Goal: Entertainment & Leisure: Consume media (video, audio)

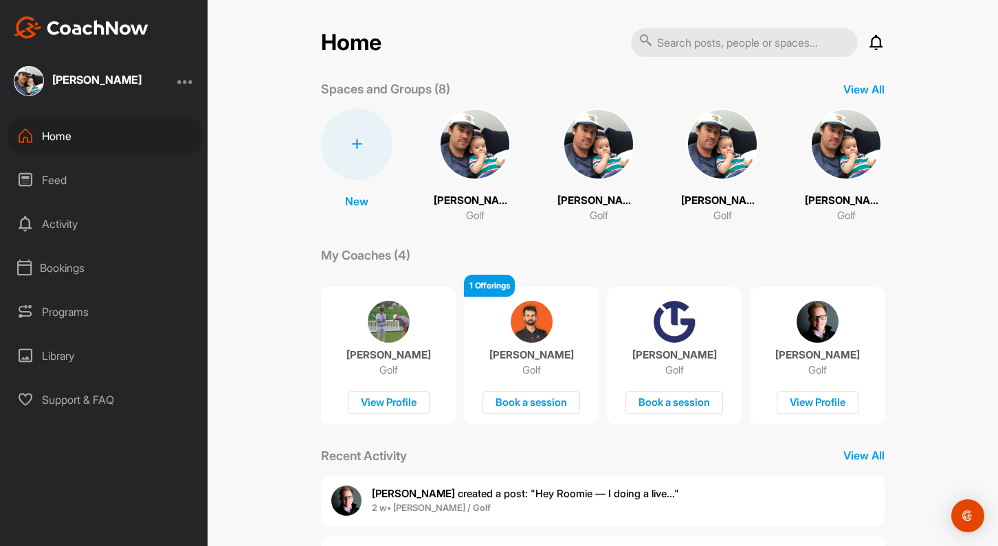
click at [483, 150] on img at bounding box center [474, 144] width 71 height 71
click at [850, 149] on img at bounding box center [845, 144] width 71 height 71
click at [728, 140] on img at bounding box center [722, 144] width 71 height 71
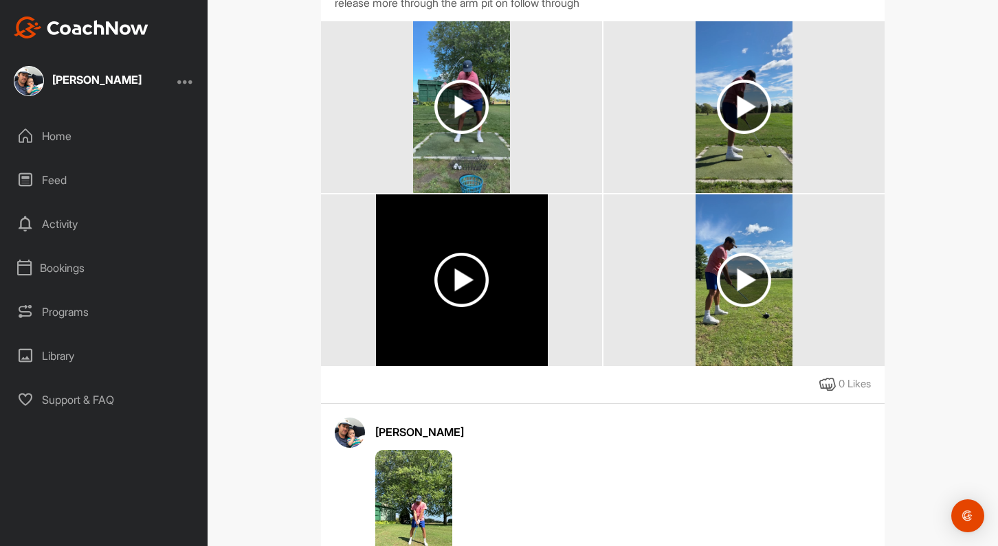
scroll to position [357, 0]
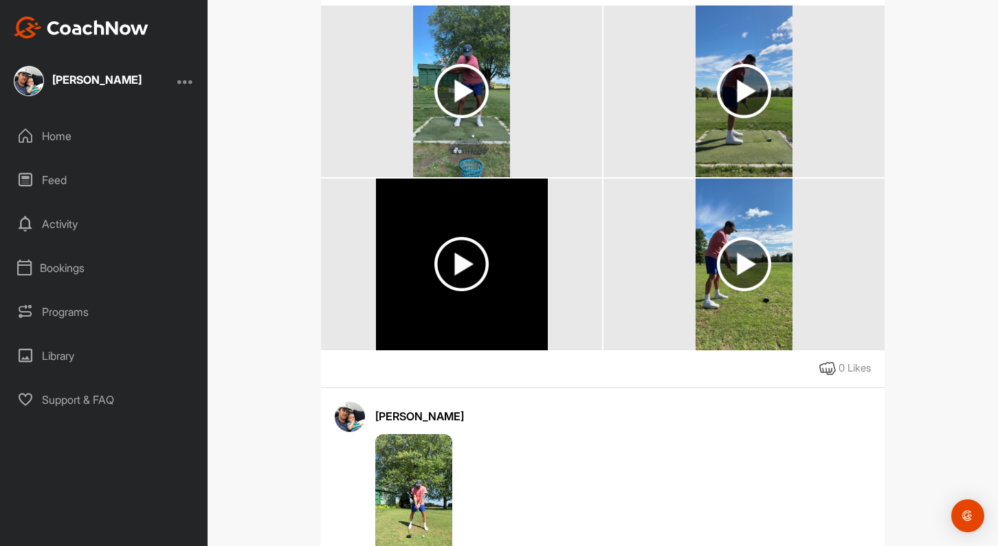
click at [457, 77] on img at bounding box center [461, 91] width 54 height 54
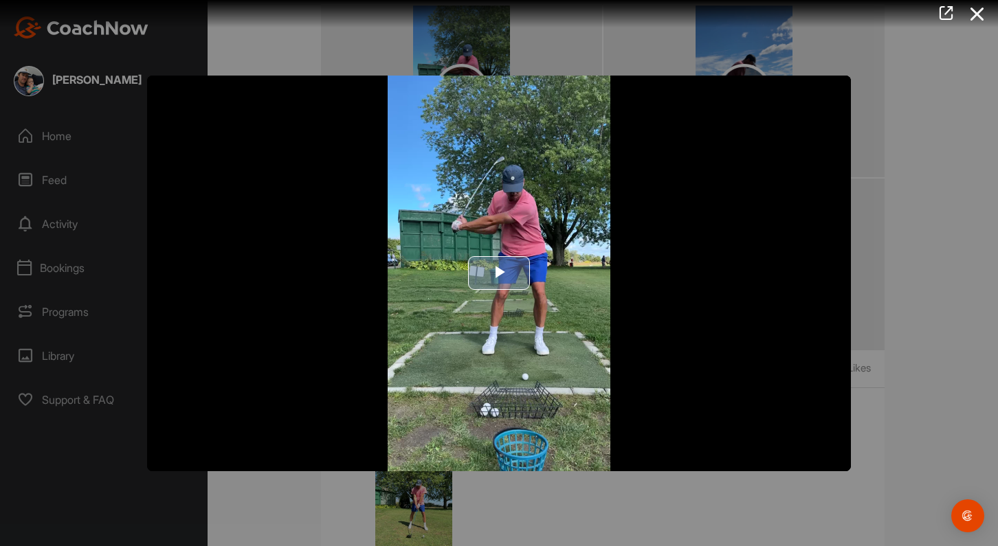
click at [499, 274] on span "Video Player" at bounding box center [499, 274] width 0 height 0
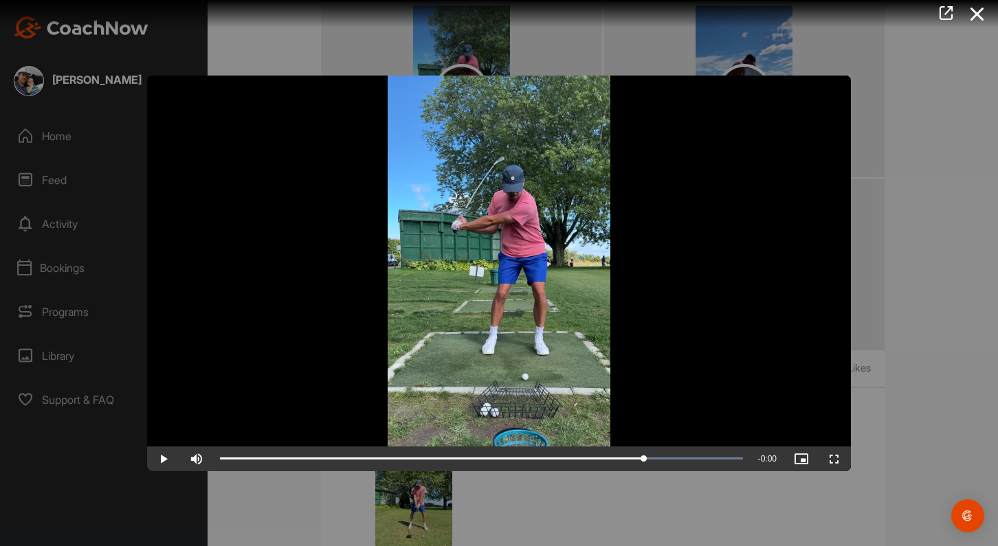
drag, startPoint x: 744, startPoint y: 463, endPoint x: 644, endPoint y: 441, distance: 101.9
drag, startPoint x: 645, startPoint y: 459, endPoint x: 658, endPoint y: 461, distance: 13.2
click at [658, 461] on div "0:01" at bounding box center [439, 459] width 439 height 4
drag, startPoint x: 658, startPoint y: 461, endPoint x: 512, endPoint y: 465, distance: 145.8
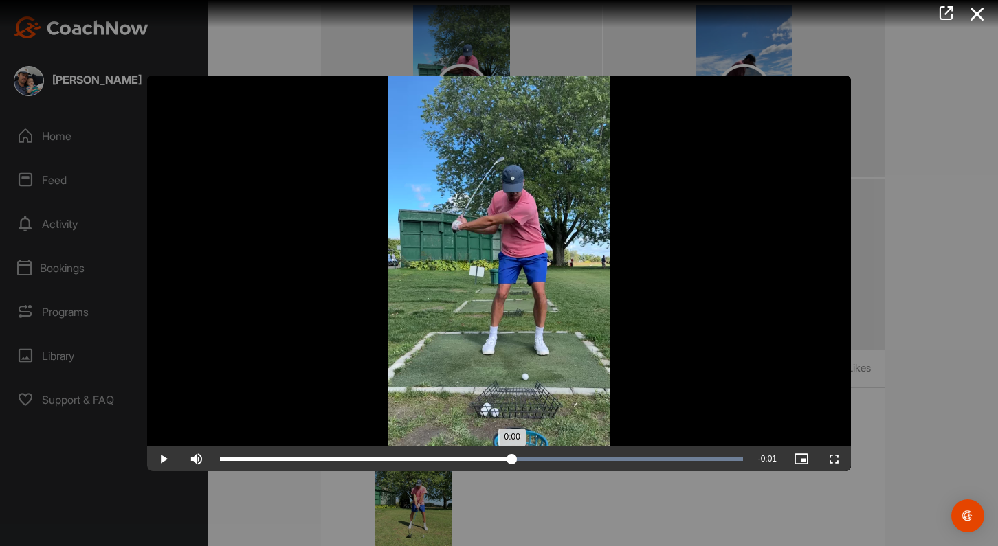
click at [512, 465] on div "Loaded : 100.00% 0:00 0:00" at bounding box center [481, 459] width 537 height 25
drag, startPoint x: 512, startPoint y: 461, endPoint x: 610, endPoint y: 458, distance: 97.6
click at [610, 458] on div "0:01" at bounding box center [415, 459] width 390 height 4
drag, startPoint x: 610, startPoint y: 458, endPoint x: 553, endPoint y: 434, distance: 61.9
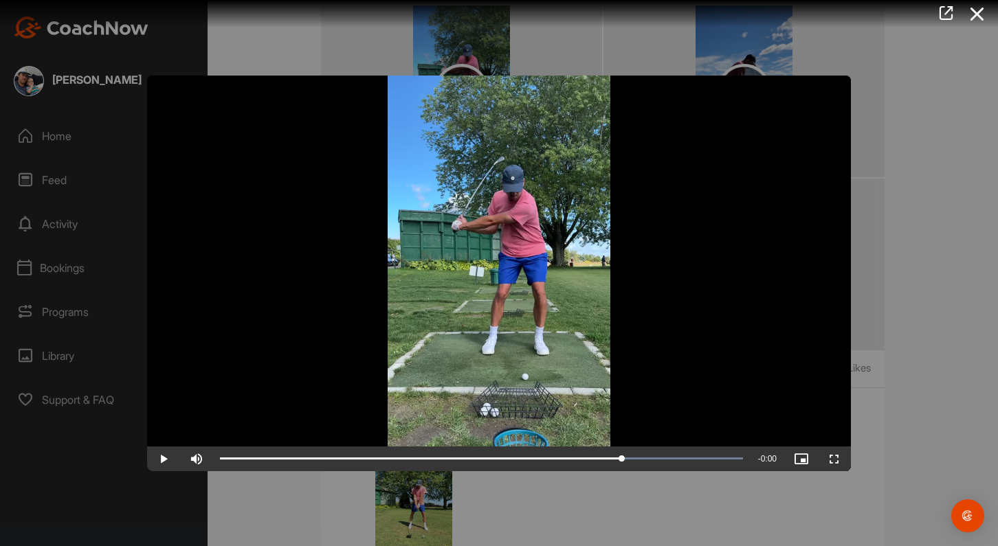
drag, startPoint x: 552, startPoint y: 454, endPoint x: 621, endPoint y: 440, distance: 70.8
drag, startPoint x: 621, startPoint y: 463, endPoint x: 522, endPoint y: 455, distance: 98.6
click at [522, 457] on div "0:00" at bounding box center [371, 459] width 303 height 4
drag, startPoint x: 522, startPoint y: 455, endPoint x: 652, endPoint y: 452, distance: 130.0
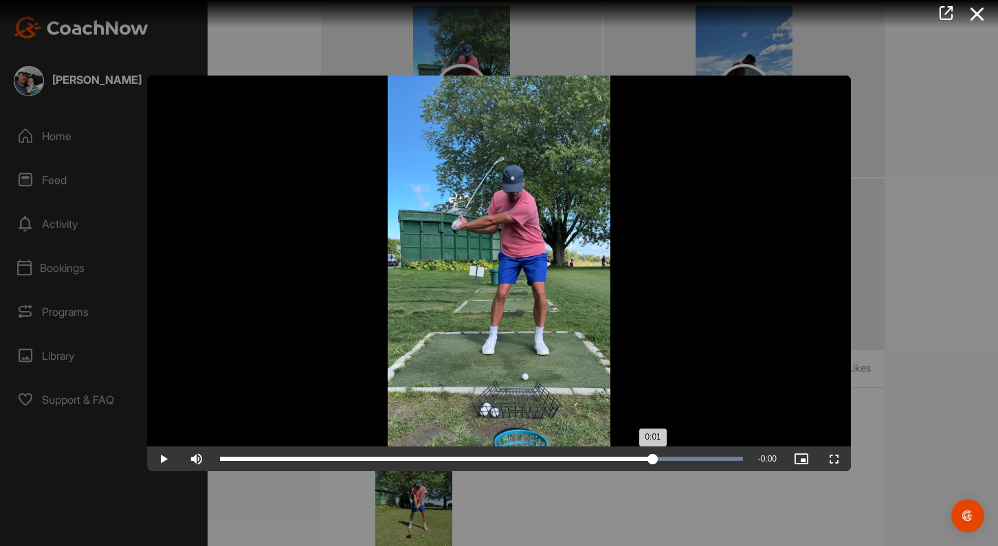
click at [652, 452] on div "Loaded : 100.00% 0:01 0:01" at bounding box center [481, 459] width 537 height 25
drag, startPoint x: 654, startPoint y: 457, endPoint x: 663, endPoint y: 457, distance: 9.6
click at [663, 457] on div "0:01" at bounding box center [441, 459] width 443 height 4
